Goal: Communication & Community: Participate in discussion

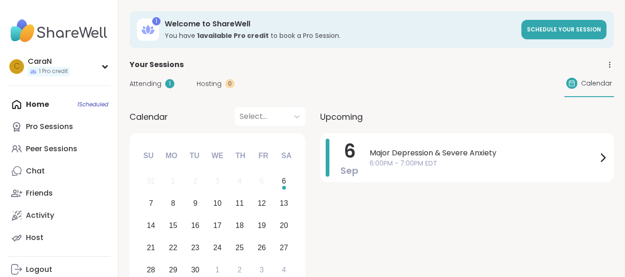
click at [154, 85] on span "Attending" at bounding box center [146, 84] width 32 height 10
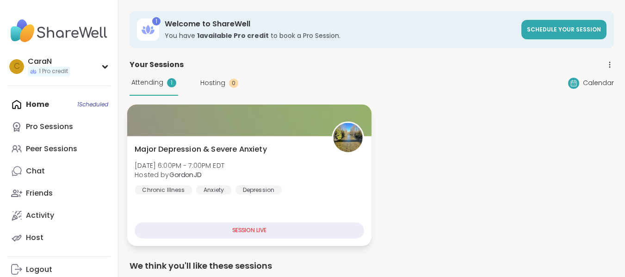
click at [241, 227] on div "SESSION LIVE" at bounding box center [249, 231] width 229 height 16
click at [235, 144] on span "Major Depression & Severe Anxiety" at bounding box center [201, 149] width 132 height 11
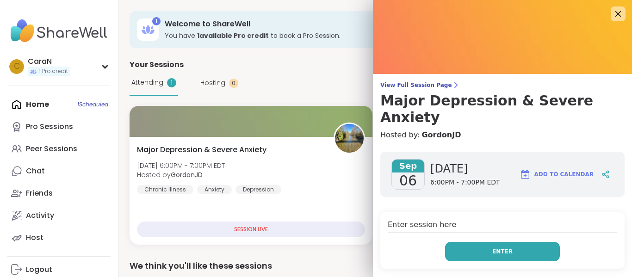
click at [506, 242] on button "Enter" at bounding box center [502, 251] width 115 height 19
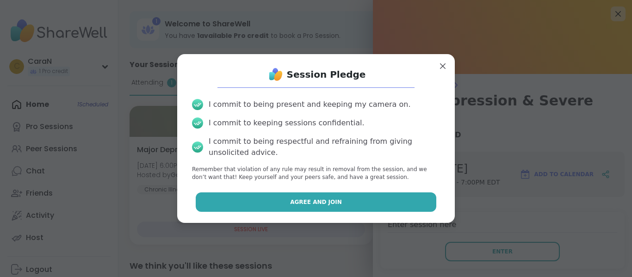
click at [296, 205] on span "Agree and Join" at bounding box center [316, 202] width 52 height 8
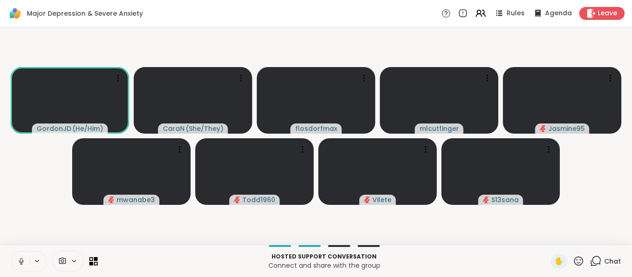
click at [17, 262] on button at bounding box center [21, 261] width 18 height 19
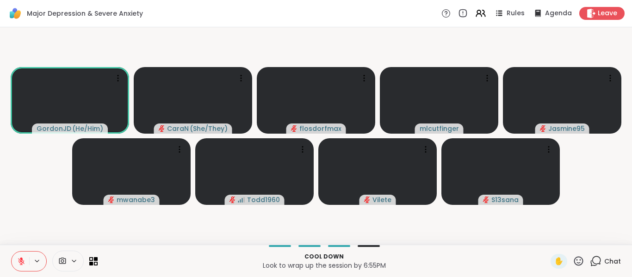
click at [12, 260] on button at bounding box center [21, 261] width 18 height 19
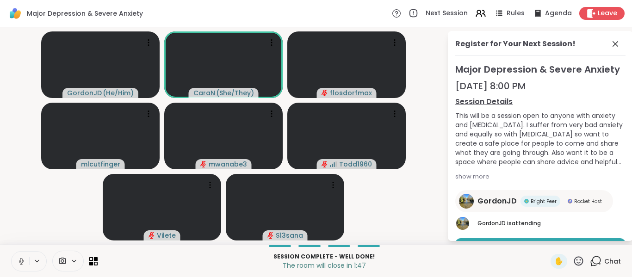
click at [20, 259] on icon at bounding box center [21, 260] width 2 height 4
